Goal: Task Accomplishment & Management: Complete application form

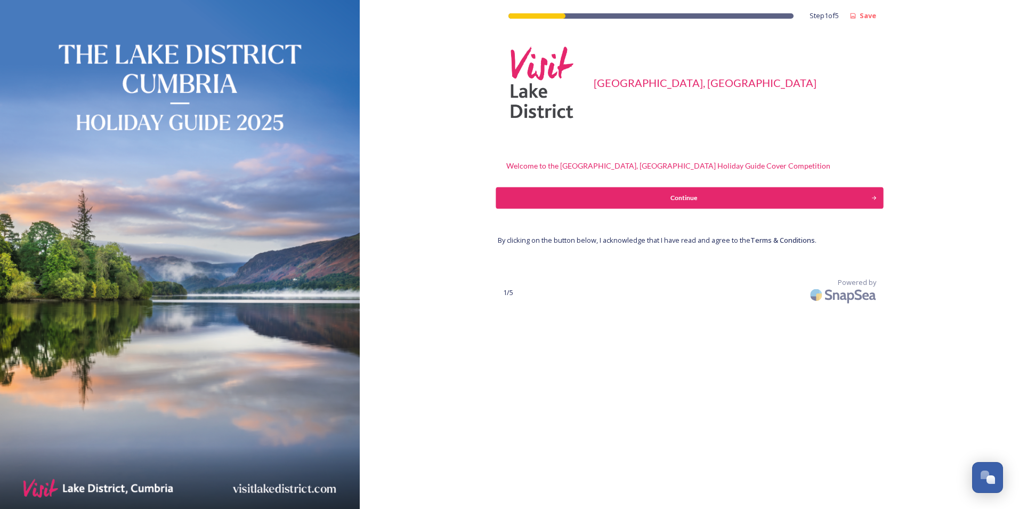
click at [678, 197] on div "Continue" at bounding box center [684, 198] width 364 height 10
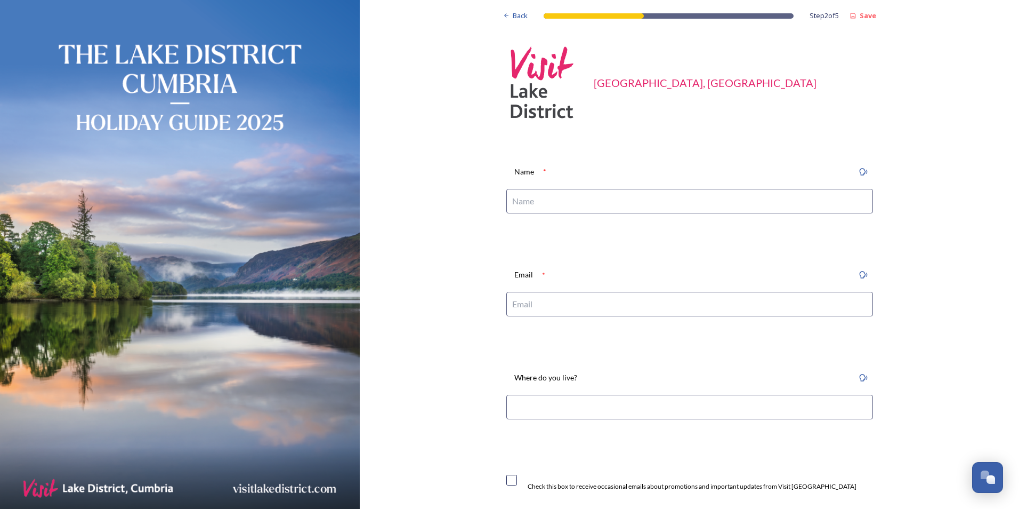
click at [626, 201] on input at bounding box center [689, 201] width 367 height 25
type input "[PERSON_NAME]"
type input "[PERSON_NAME][EMAIL_ADDRESS][PERSON_NAME][DOMAIN_NAME]"
click at [596, 406] on input at bounding box center [689, 407] width 367 height 25
type input "Stockport"
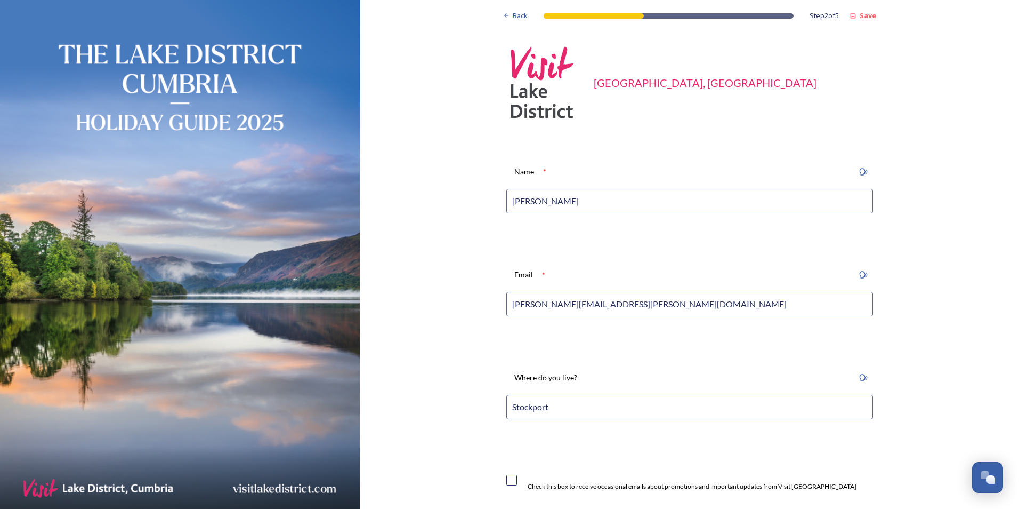
click at [507, 486] on div "Check this box to receive occasional emails about promotions and important upda…" at bounding box center [681, 480] width 350 height 22
drag, startPoint x: 507, startPoint y: 480, endPoint x: 521, endPoint y: 482, distance: 14.0
click at [508, 480] on input "checkbox" at bounding box center [511, 480] width 11 height 11
checkbox input "true"
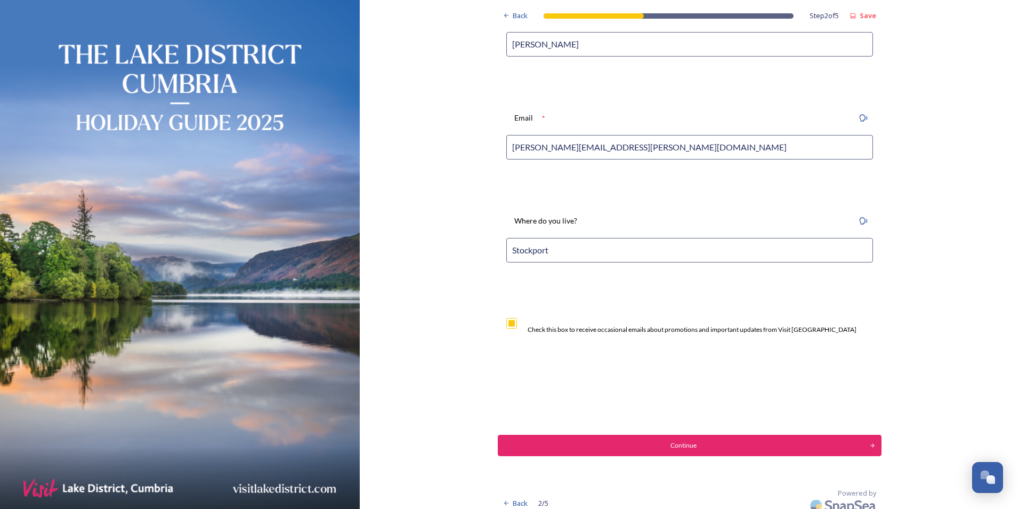
scroll to position [166, 0]
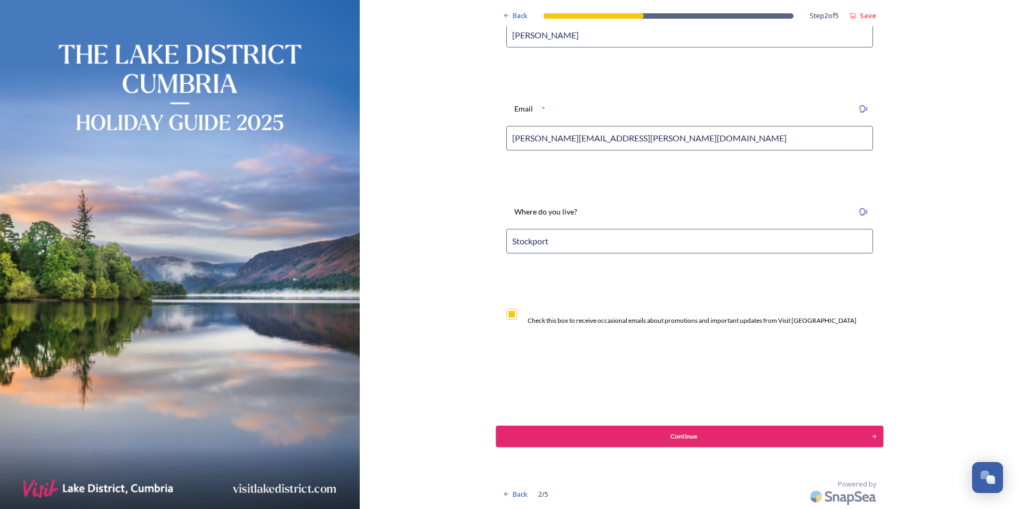
click at [677, 440] on div "Continue" at bounding box center [684, 436] width 364 height 10
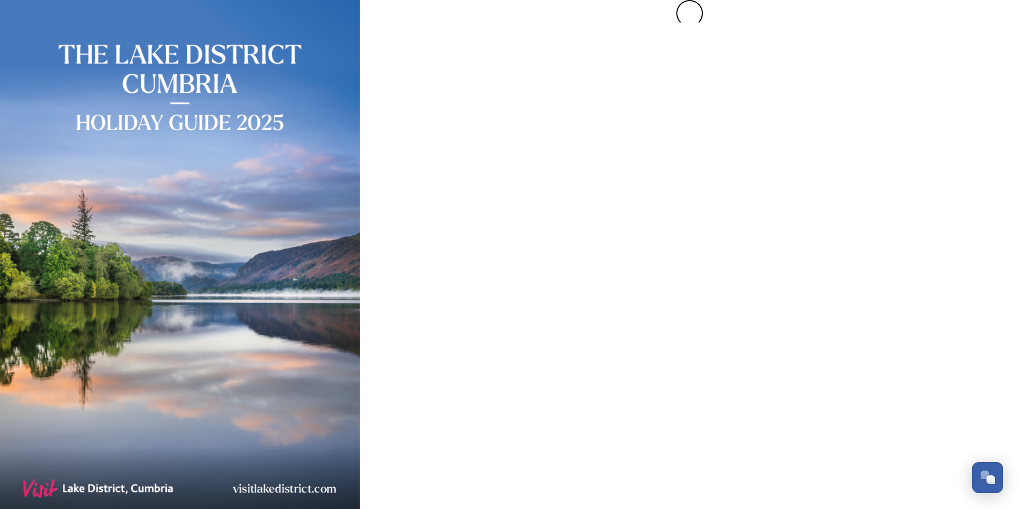
scroll to position [0, 0]
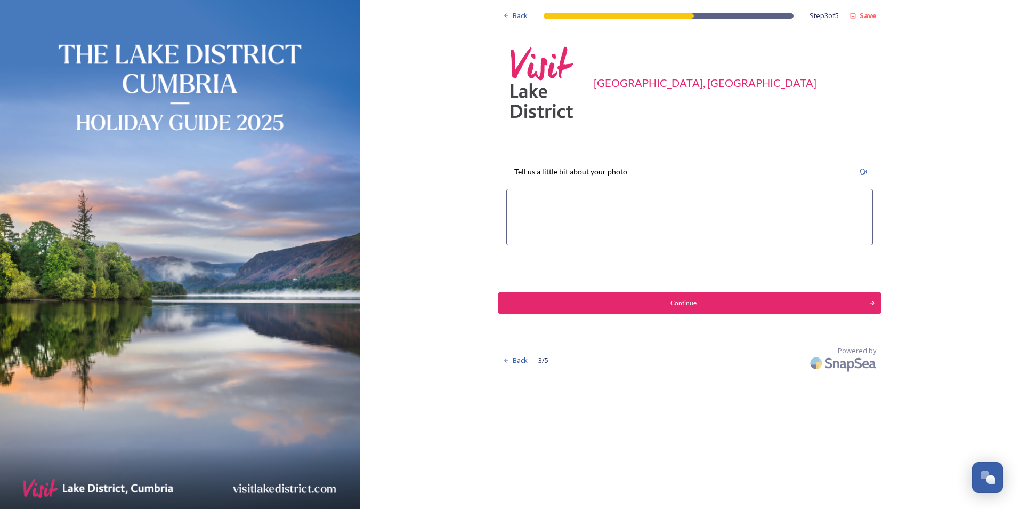
click at [596, 204] on textarea at bounding box center [689, 217] width 367 height 57
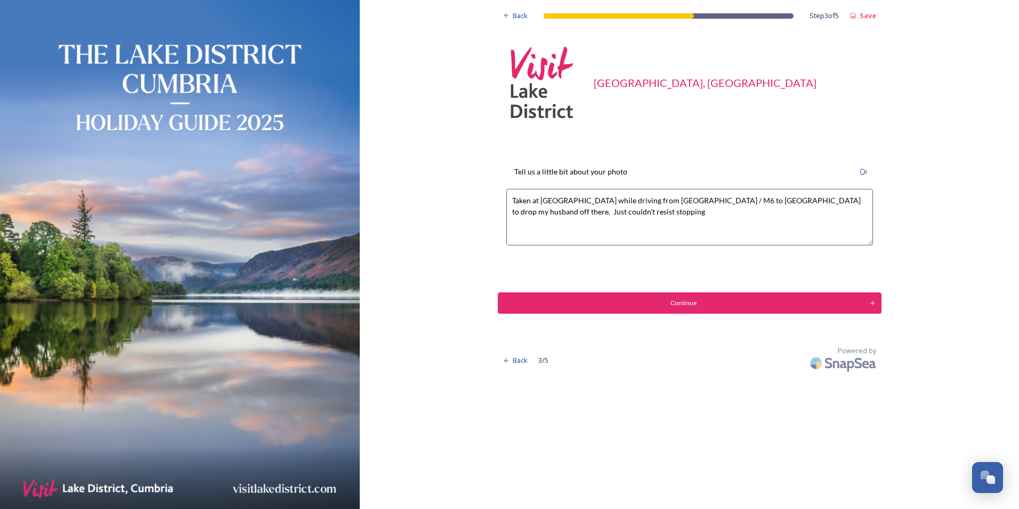
click at [533, 202] on textarea "Taken at Ullswater while driving from Glasgow / M6 to Bowness to drop my husban…" at bounding box center [689, 217] width 367 height 57
type textarea "Taken early evening in September at Ullswater while driving from Glasgow / M6 t…"
click at [687, 306] on div "Continue" at bounding box center [684, 303] width 364 height 10
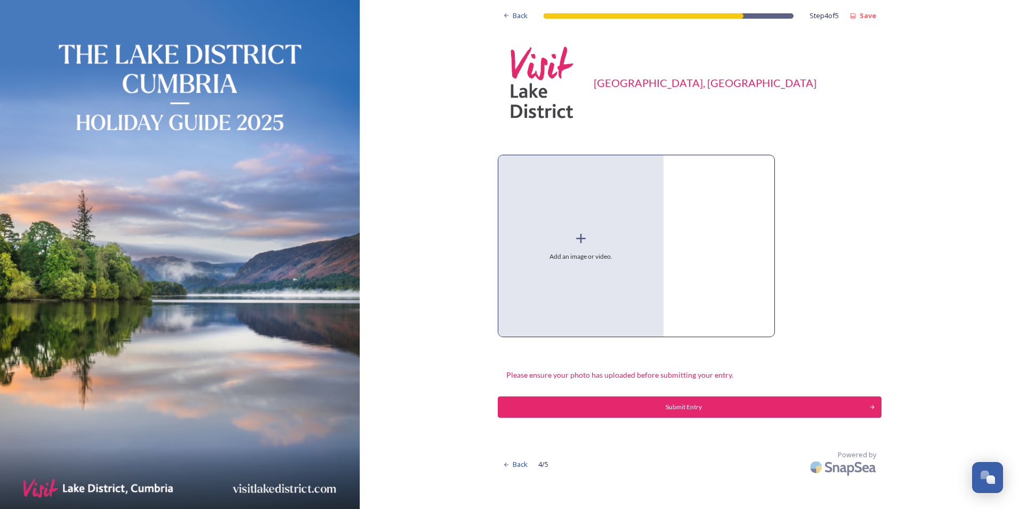
click at [583, 246] on icon at bounding box center [581, 238] width 16 height 16
click at [504, 164] on img at bounding box center [582, 245] width 166 height 181
click at [580, 173] on icon at bounding box center [581, 174] width 9 height 9
click at [598, 175] on icon at bounding box center [602, 174] width 9 height 9
click at [620, 175] on icon at bounding box center [624, 174] width 9 height 9
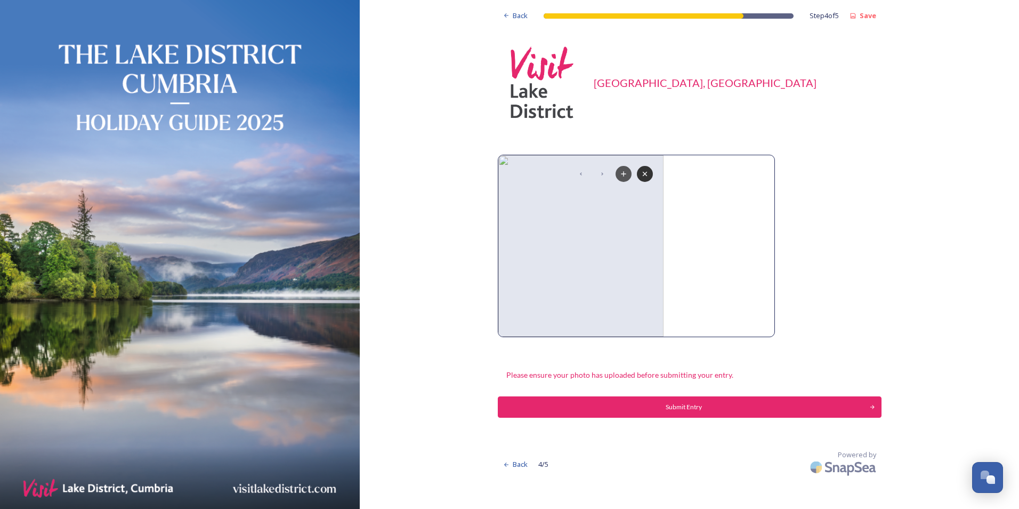
click at [622, 176] on icon at bounding box center [624, 174] width 9 height 9
click at [869, 14] on strong "Save" at bounding box center [868, 16] width 17 height 10
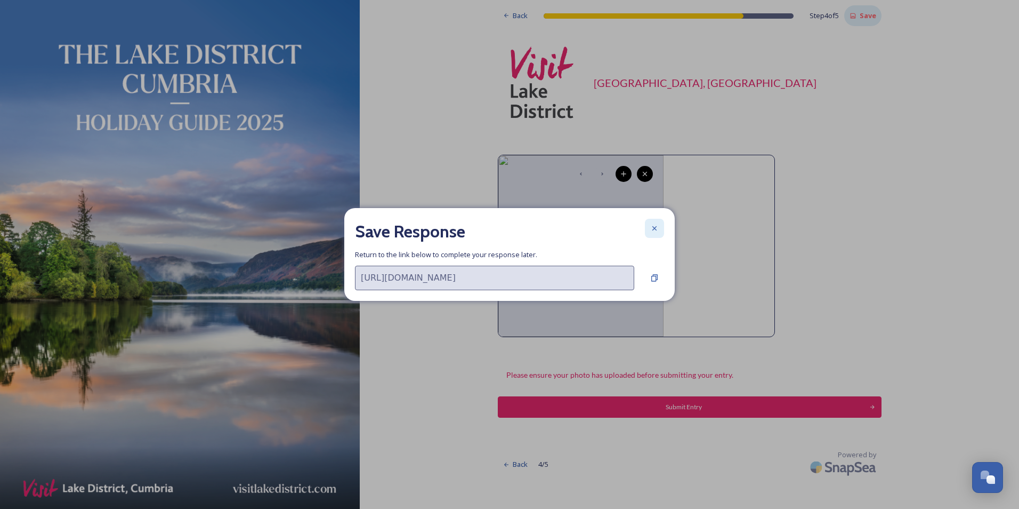
click at [657, 229] on icon at bounding box center [654, 228] width 9 height 9
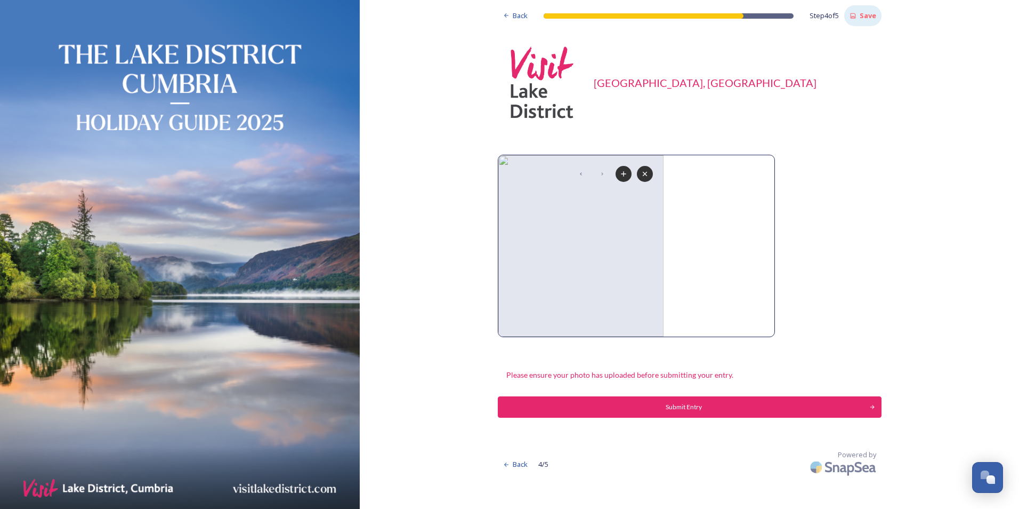
click at [602, 172] on icon at bounding box center [602, 174] width 9 height 9
click at [581, 176] on icon at bounding box center [581, 174] width 9 height 9
click at [648, 174] on icon at bounding box center [645, 174] width 9 height 9
click at [584, 237] on icon at bounding box center [581, 238] width 16 height 16
click at [516, 464] on span "Back" at bounding box center [520, 464] width 15 height 10
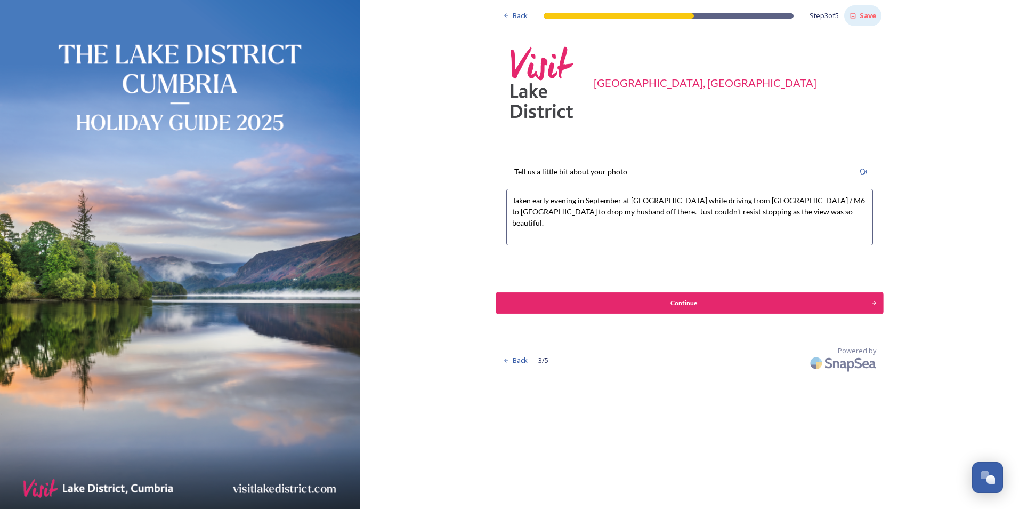
click at [711, 300] on div "Continue" at bounding box center [684, 303] width 364 height 10
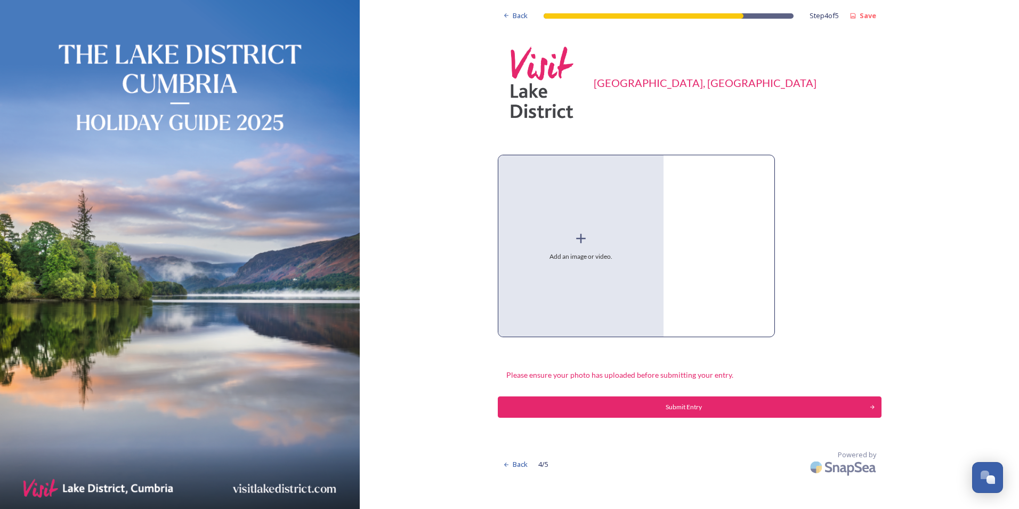
click at [581, 235] on icon at bounding box center [581, 239] width 10 height 10
click at [502, 163] on img at bounding box center [582, 245] width 166 height 181
click at [502, 162] on img at bounding box center [582, 245] width 166 height 181
click at [580, 174] on icon at bounding box center [581, 174] width 9 height 9
click at [602, 173] on icon at bounding box center [603, 173] width 2 height 3
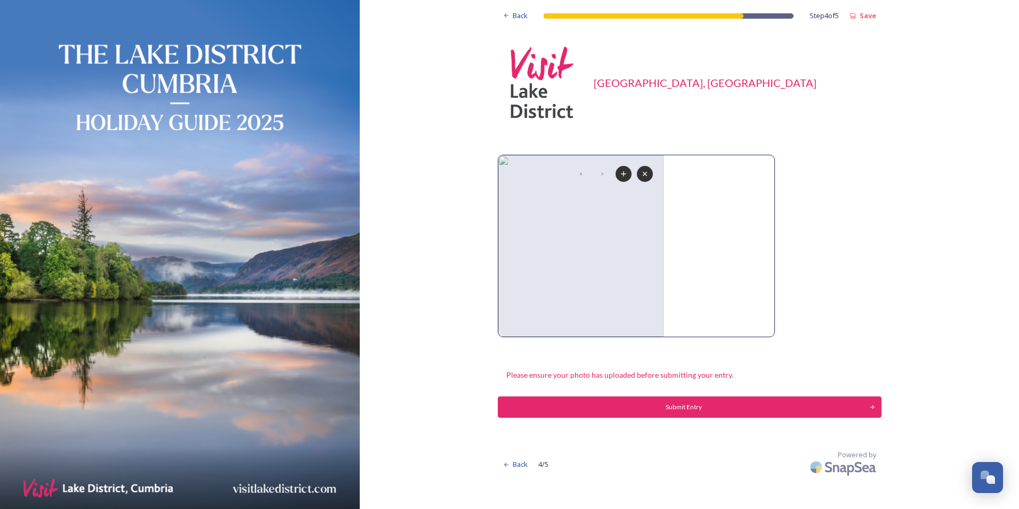
click at [602, 173] on icon at bounding box center [603, 173] width 2 height 3
click at [581, 173] on icon at bounding box center [581, 174] width 9 height 9
click at [715, 243] on div at bounding box center [713, 244] width 89 height 154
click at [623, 262] on img at bounding box center [582, 245] width 166 height 181
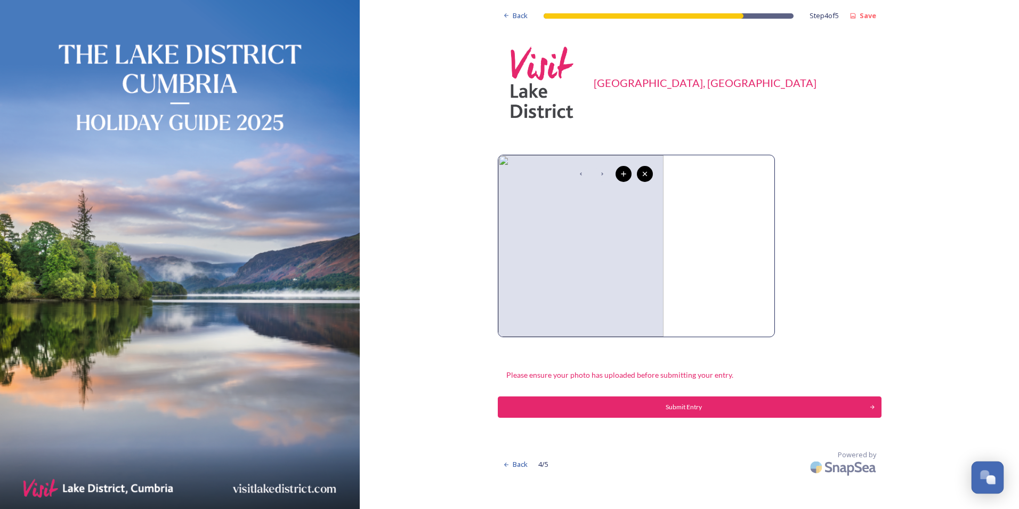
click at [987, 469] on div "Open Chat" at bounding box center [987, 476] width 31 height 18
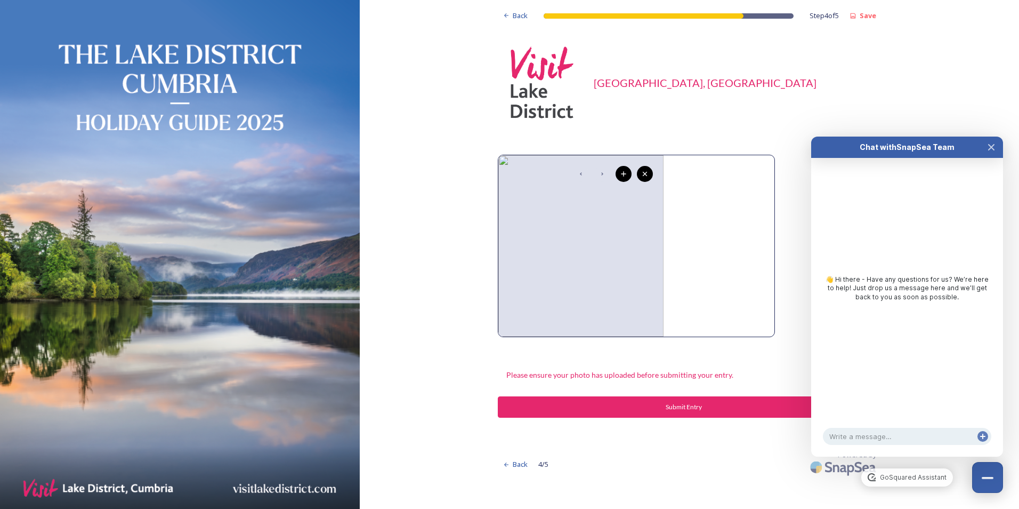
click at [723, 484] on div "Back Step 4 of 5 Save Visit Lake District, Cumbria Please ensure your photo has…" at bounding box center [690, 254] width 660 height 509
click at [620, 174] on icon at bounding box center [624, 174] width 9 height 9
click at [621, 178] on icon at bounding box center [624, 174] width 9 height 9
click at [600, 171] on icon at bounding box center [602, 174] width 9 height 9
click at [578, 176] on icon at bounding box center [581, 174] width 9 height 9
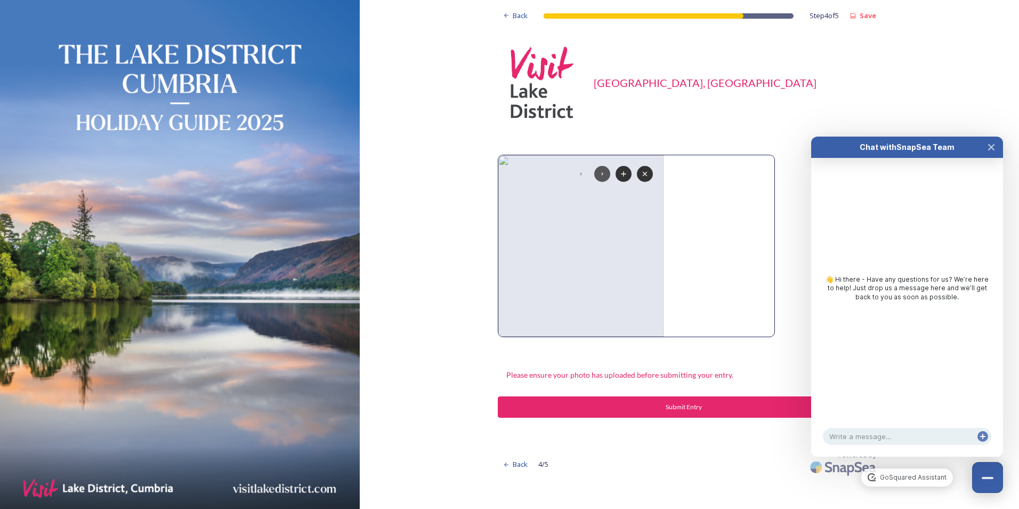
click at [601, 172] on icon at bounding box center [602, 174] width 9 height 9
click at [582, 174] on icon at bounding box center [581, 174] width 9 height 9
click at [503, 160] on img at bounding box center [582, 245] width 166 height 181
click at [644, 173] on icon at bounding box center [645, 174] width 9 height 9
click at [624, 171] on icon at bounding box center [624, 174] width 9 height 9
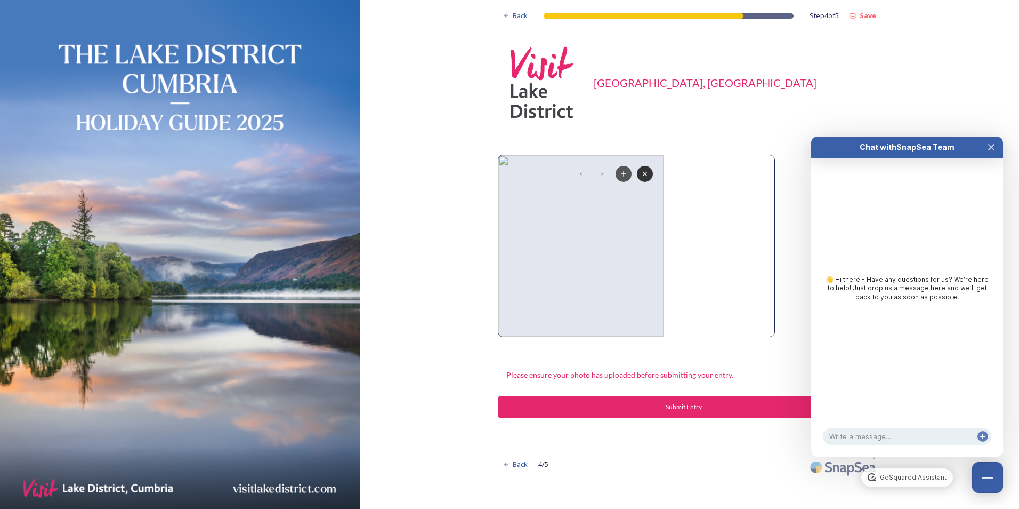
click at [625, 171] on icon at bounding box center [624, 174] width 9 height 9
click at [988, 150] on icon "Close Chat" at bounding box center [991, 147] width 9 height 9
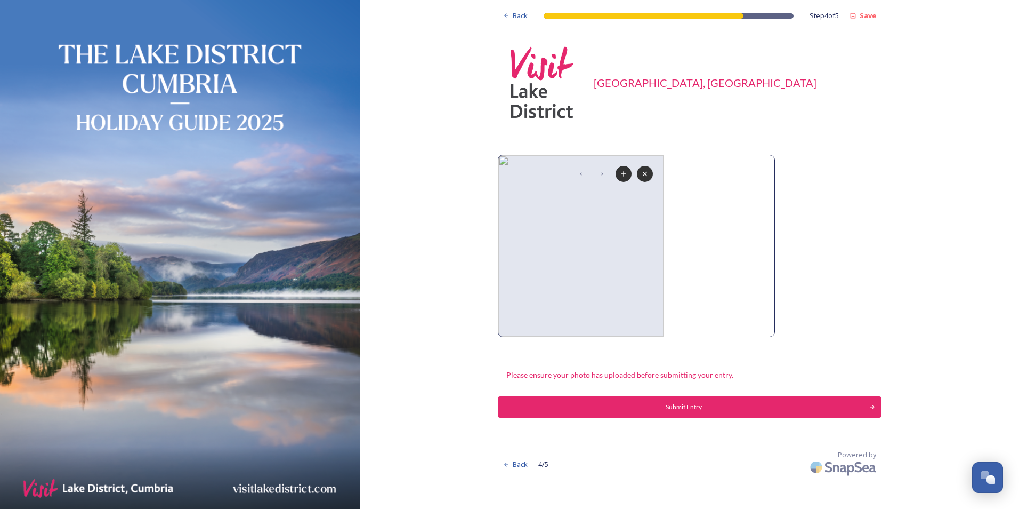
click at [499, 157] on img at bounding box center [582, 245] width 166 height 181
click at [624, 176] on icon at bounding box center [624, 173] width 5 height 5
click at [627, 172] on icon at bounding box center [624, 174] width 9 height 9
click at [602, 176] on icon at bounding box center [602, 174] width 9 height 9
click at [571, 175] on img at bounding box center [582, 245] width 166 height 181
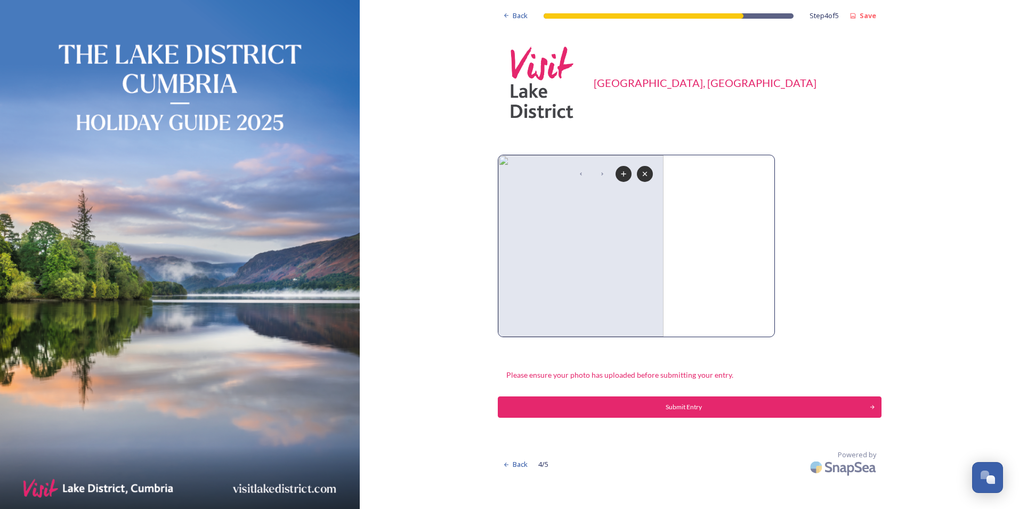
click at [502, 160] on img at bounding box center [582, 245] width 166 height 181
click at [504, 163] on img at bounding box center [582, 245] width 166 height 181
click at [505, 162] on img at bounding box center [582, 245] width 166 height 181
click at [628, 223] on img at bounding box center [582, 245] width 166 height 181
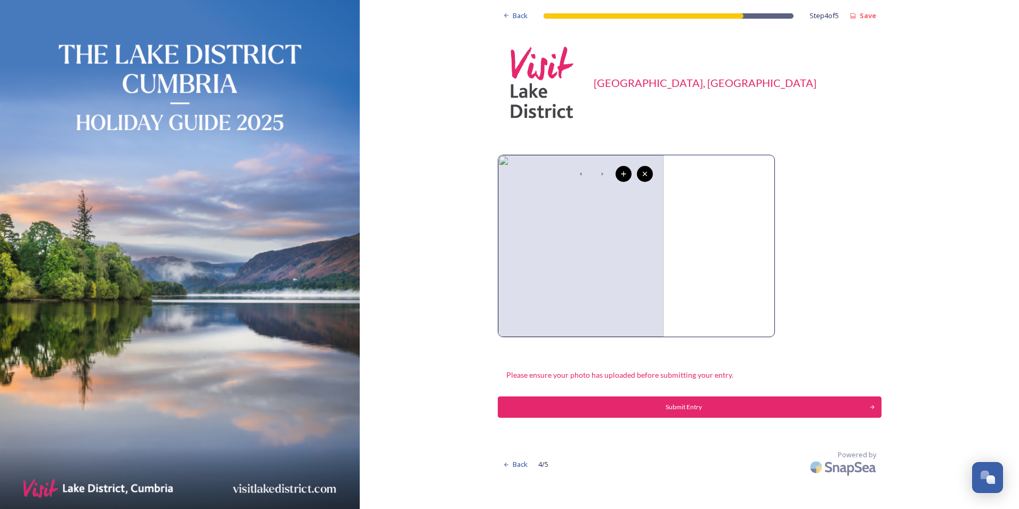
click at [692, 232] on div at bounding box center [713, 244] width 89 height 154
drag, startPoint x: 690, startPoint y: 232, endPoint x: 654, endPoint y: 232, distance: 36.3
click at [690, 233] on div at bounding box center [713, 244] width 89 height 154
click at [594, 232] on img at bounding box center [582, 245] width 166 height 181
click at [581, 173] on icon at bounding box center [581, 173] width 2 height 3
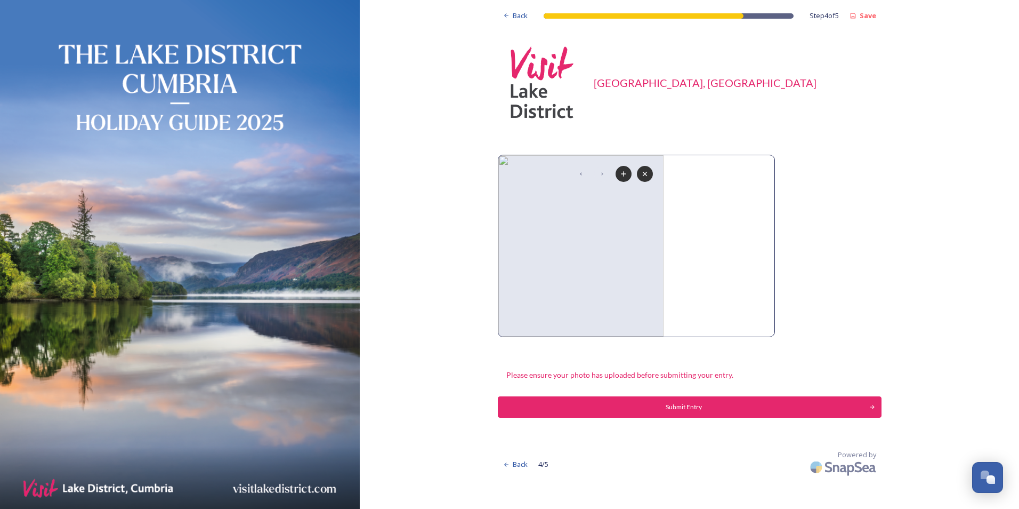
click at [602, 172] on icon at bounding box center [602, 174] width 9 height 9
click at [869, 13] on strong "Save" at bounding box center [868, 16] width 17 height 10
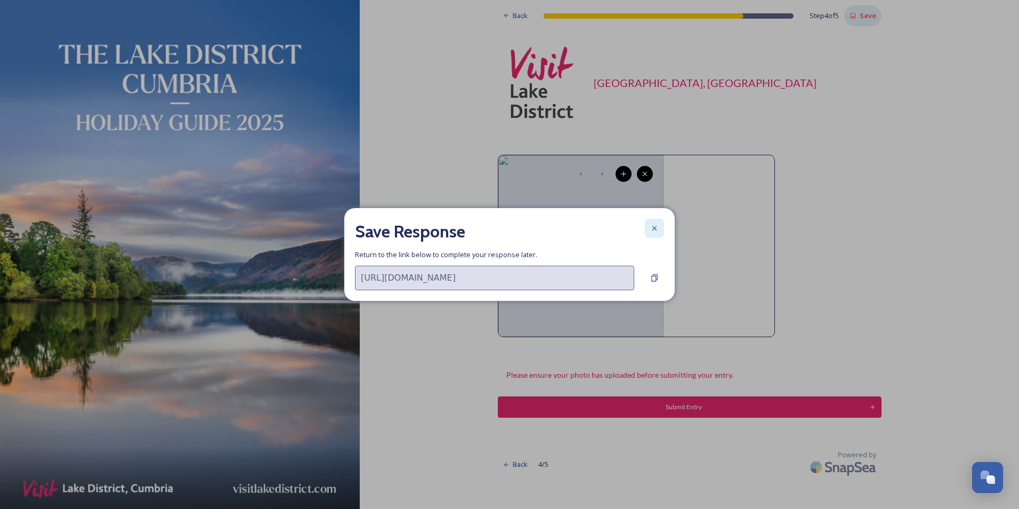
click at [657, 228] on icon at bounding box center [654, 228] width 9 height 9
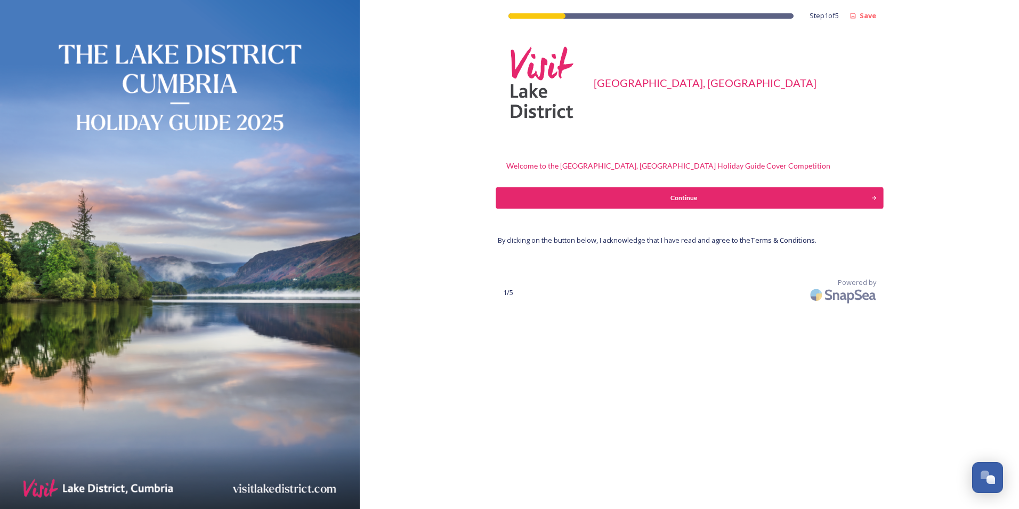
click at [679, 198] on div "Continue" at bounding box center [684, 198] width 364 height 10
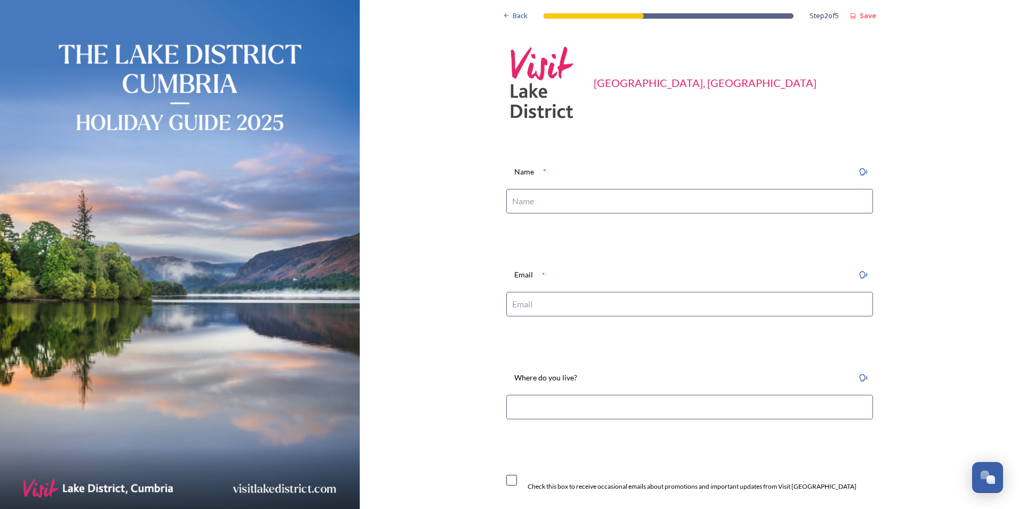
click at [665, 207] on input at bounding box center [689, 201] width 367 height 25
type input "[PERSON_NAME]"
type input "[PERSON_NAME][EMAIL_ADDRESS][PERSON_NAME][DOMAIN_NAME]"
type input "Stockport"
click at [507, 480] on input "checkbox" at bounding box center [511, 480] width 11 height 11
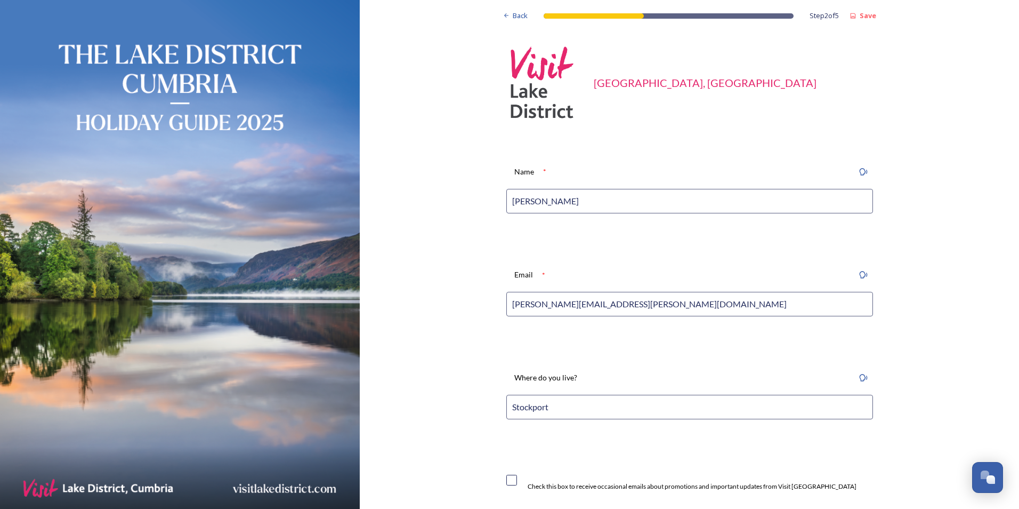
checkbox input "true"
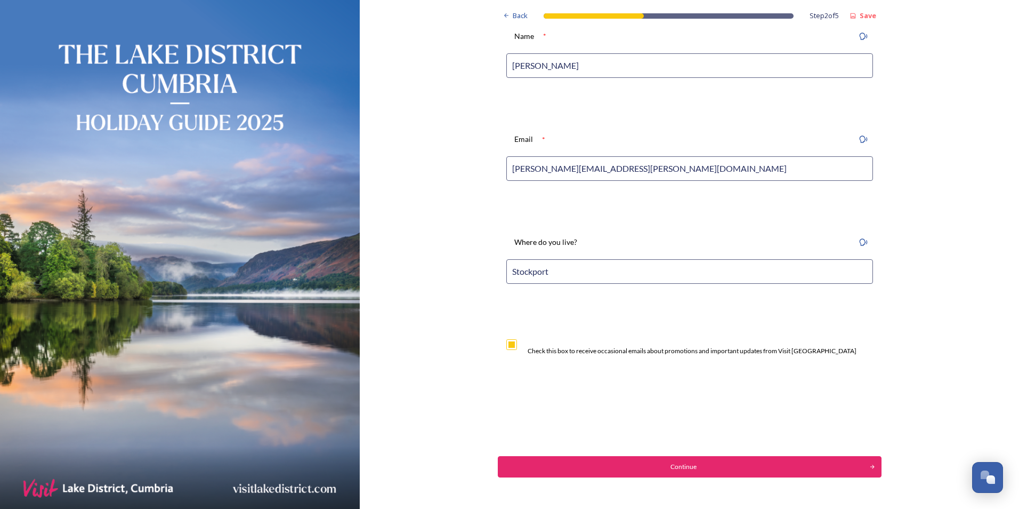
scroll to position [155, 0]
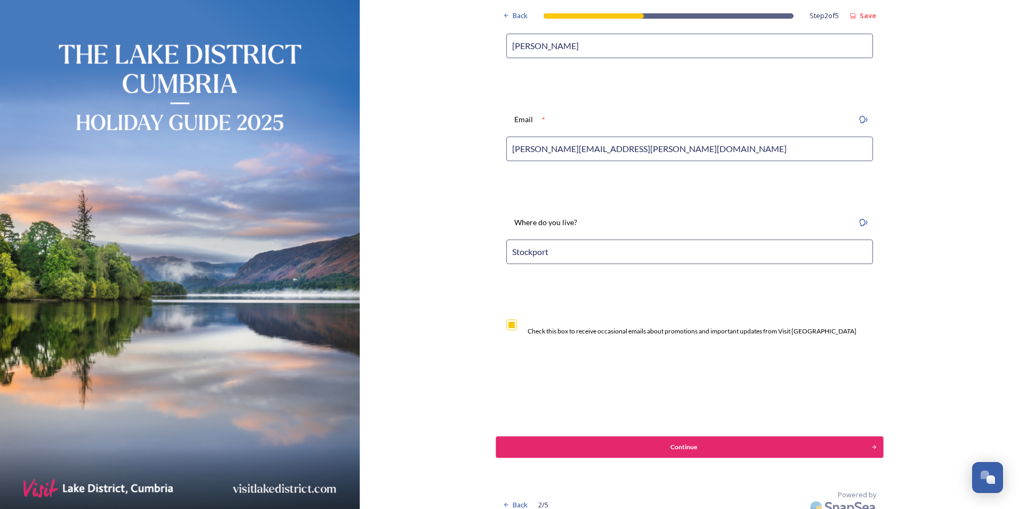
click at [542, 445] on div "Continue" at bounding box center [684, 447] width 364 height 10
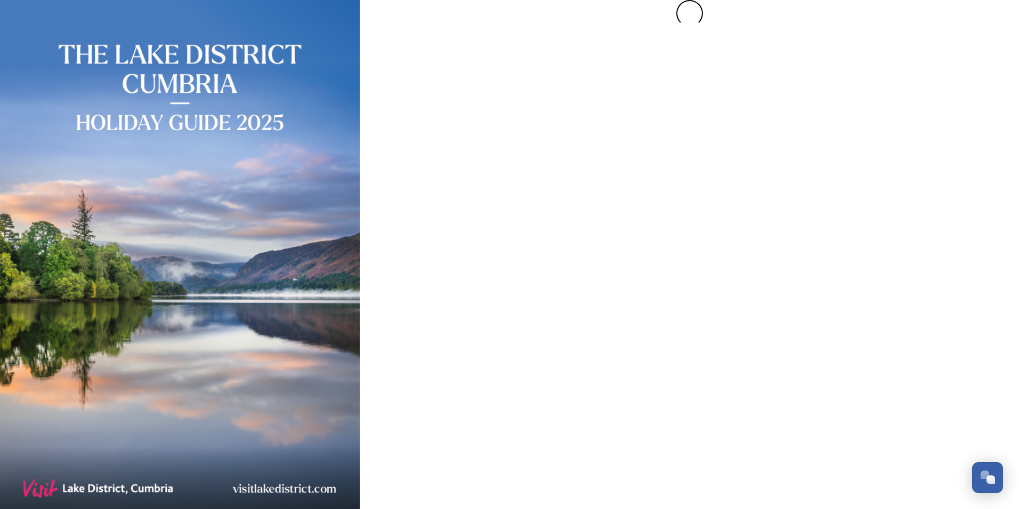
scroll to position [0, 0]
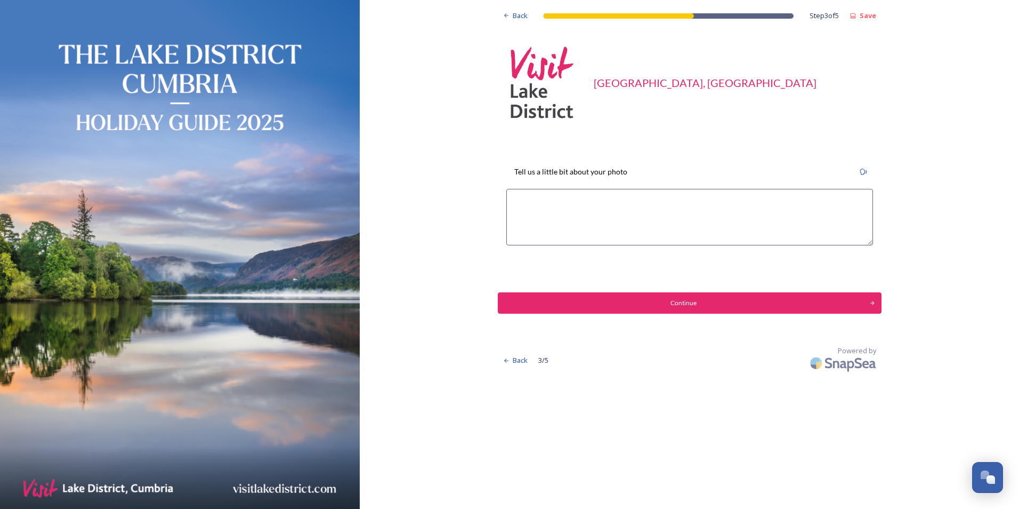
click at [576, 198] on textarea at bounding box center [689, 217] width 367 height 57
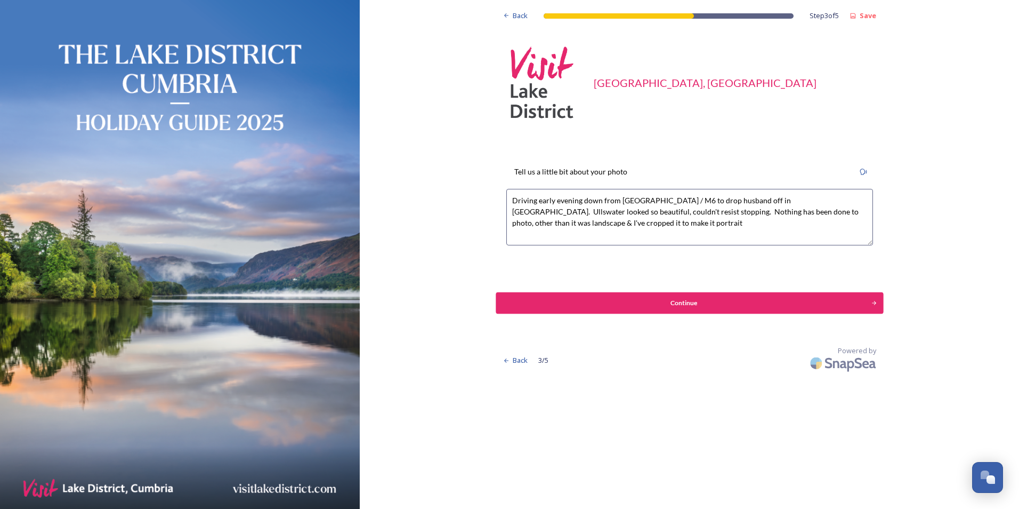
type textarea "Driving early evening down from [GEOGRAPHIC_DATA] / M6 to drop husband off in […"
click at [687, 300] on div "Continue" at bounding box center [684, 303] width 364 height 10
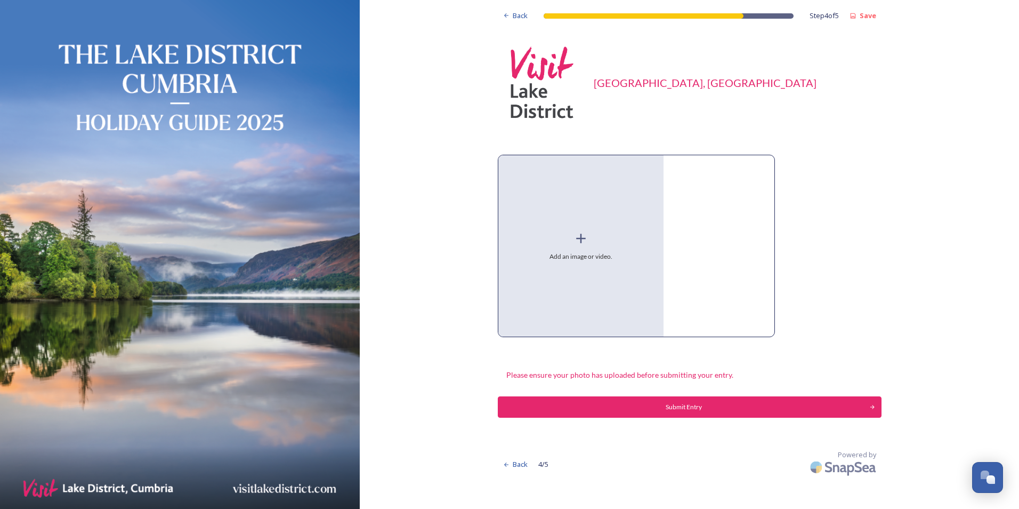
click at [578, 237] on icon at bounding box center [581, 238] width 16 height 16
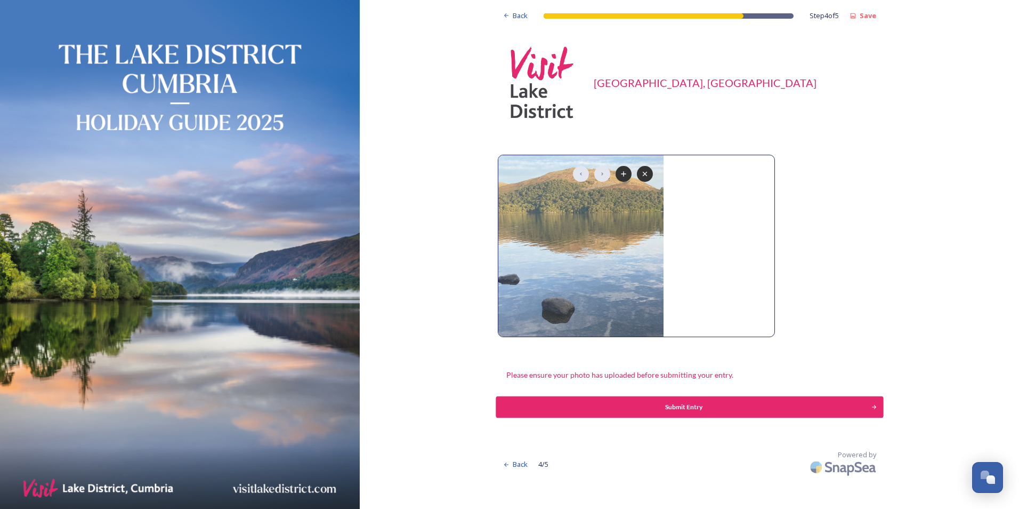
click at [692, 407] on div "Submit Entry" at bounding box center [684, 407] width 364 height 10
